Goal: Task Accomplishment & Management: Manage account settings

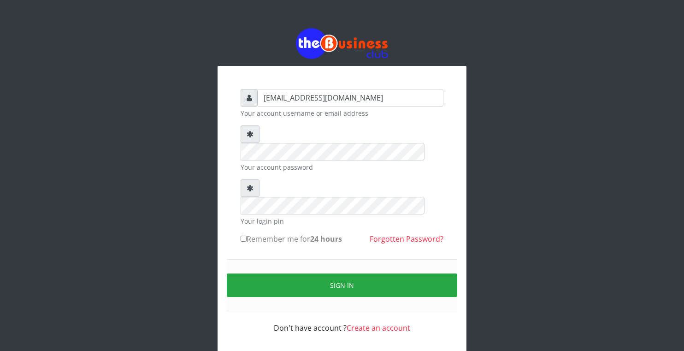
click at [240, 206] on div "get2terkuma@gmail.com Your account username or email address Your account passw…" at bounding box center [342, 211] width 221 height 263
click at [243, 236] on input "Remember me for 24 hours" at bounding box center [244, 239] width 6 height 6
checkbox input "true"
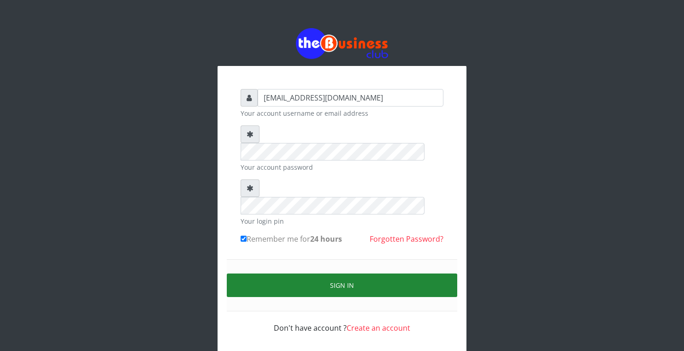
click at [291, 273] on button "Sign in" at bounding box center [342, 285] width 231 height 24
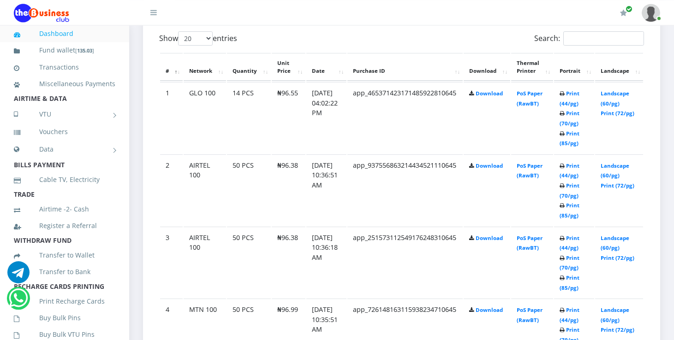
scroll to position [497, 0]
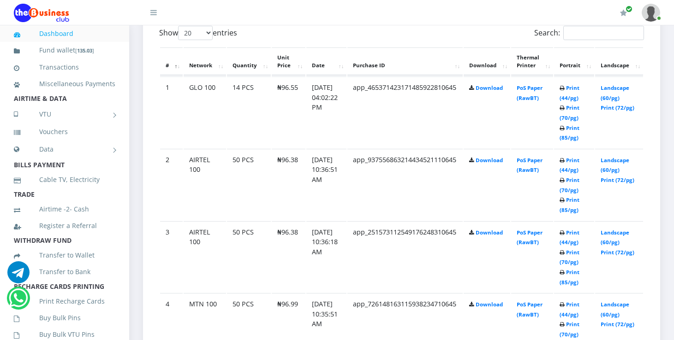
scroll to position [497, 0]
